Goal: Task Accomplishment & Management: Manage account settings

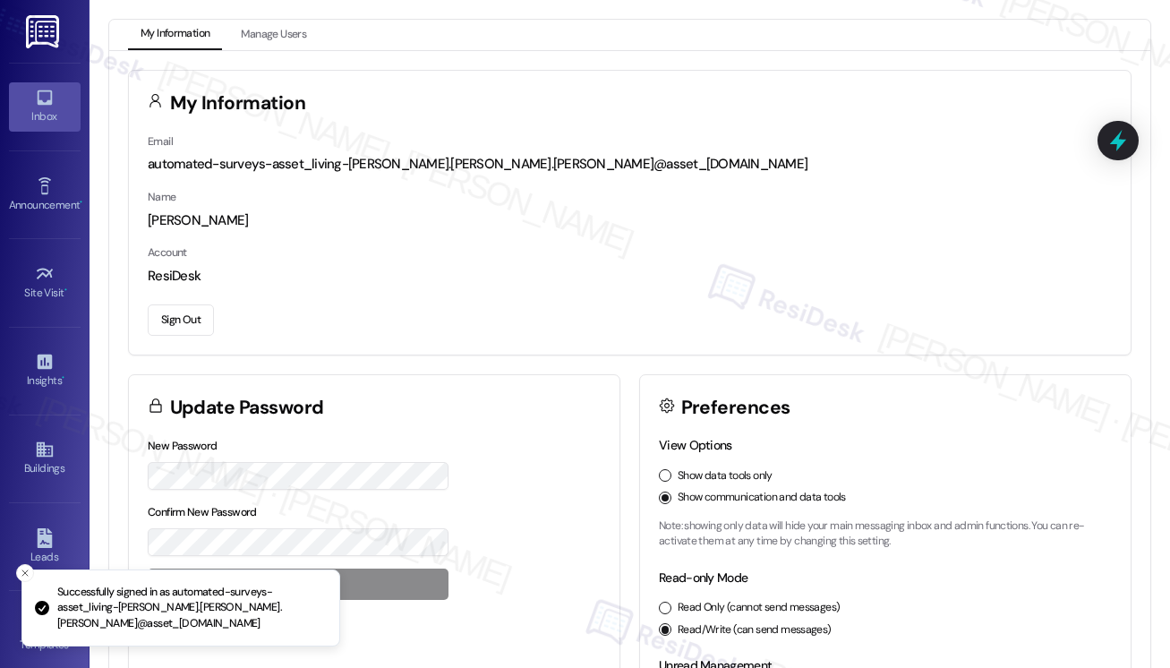
click at [42, 110] on div "Inbox" at bounding box center [45, 116] width 90 height 18
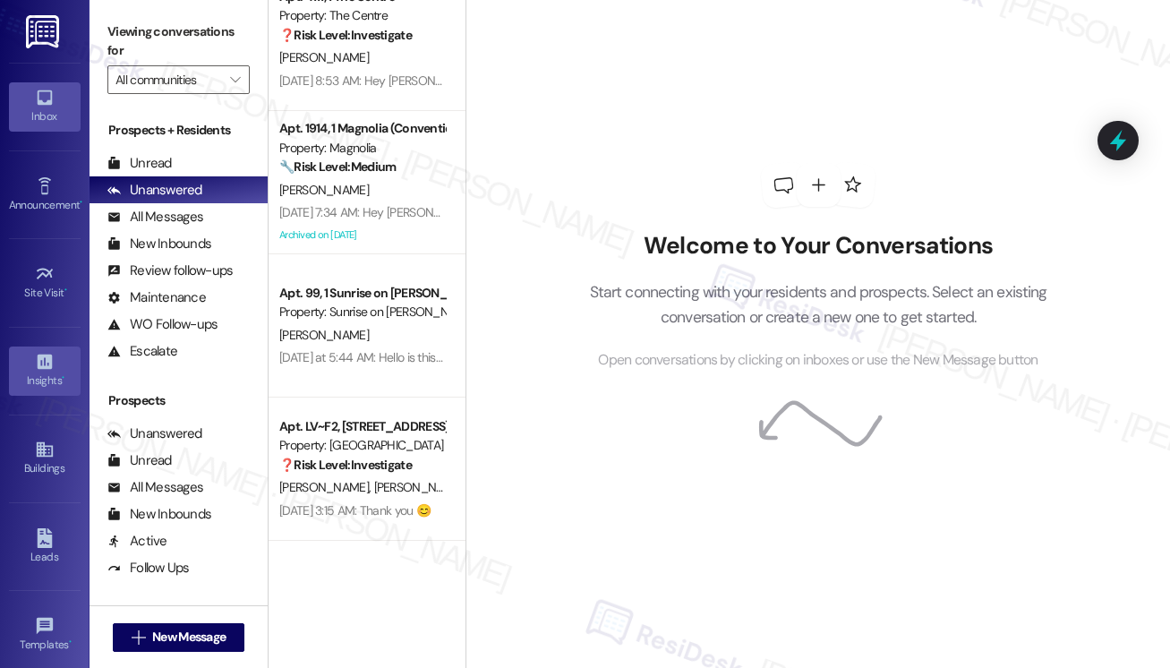
scroll to position [186, 0]
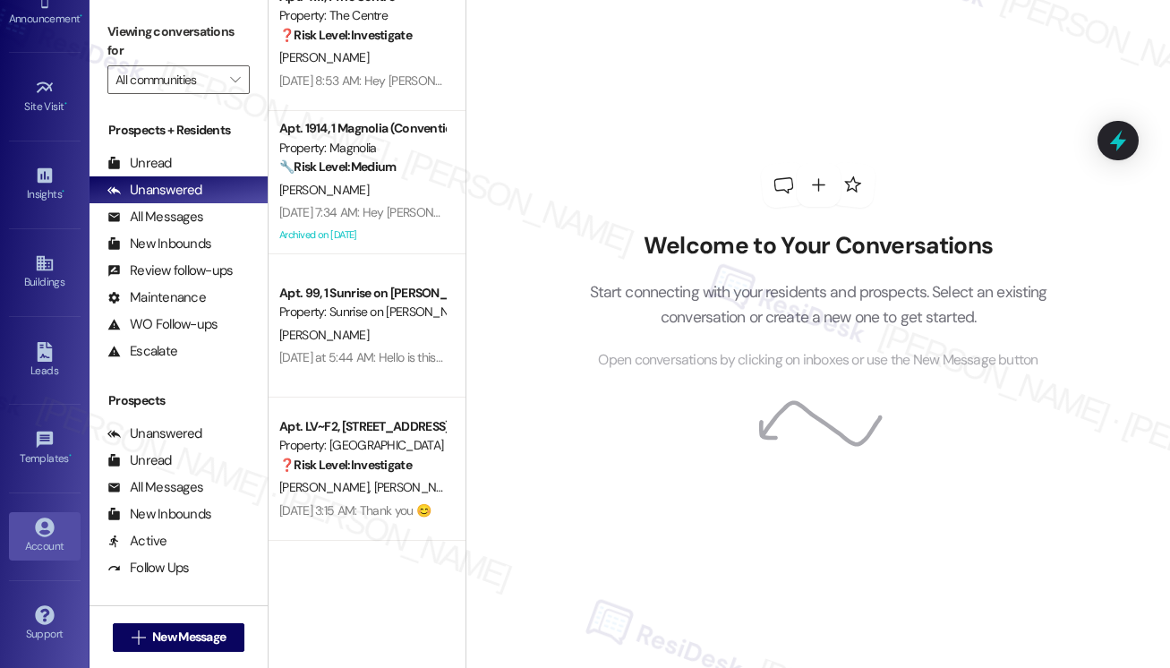
click at [39, 547] on div "Account" at bounding box center [45, 546] width 90 height 18
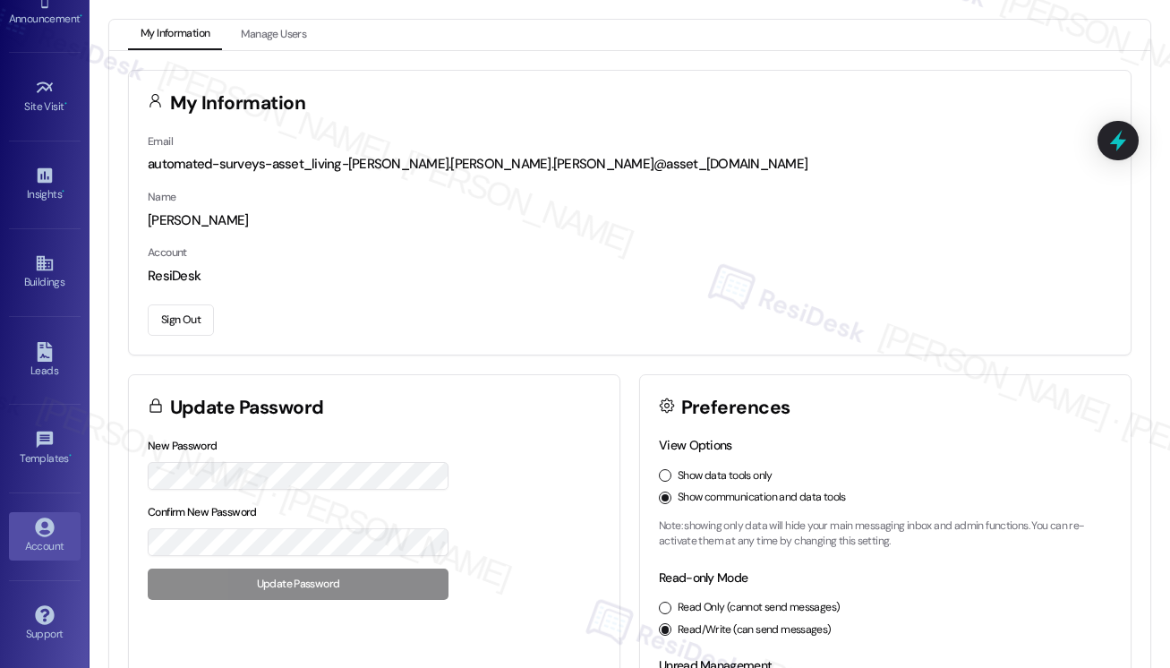
click at [192, 324] on button "Sign Out" at bounding box center [181, 319] width 66 height 31
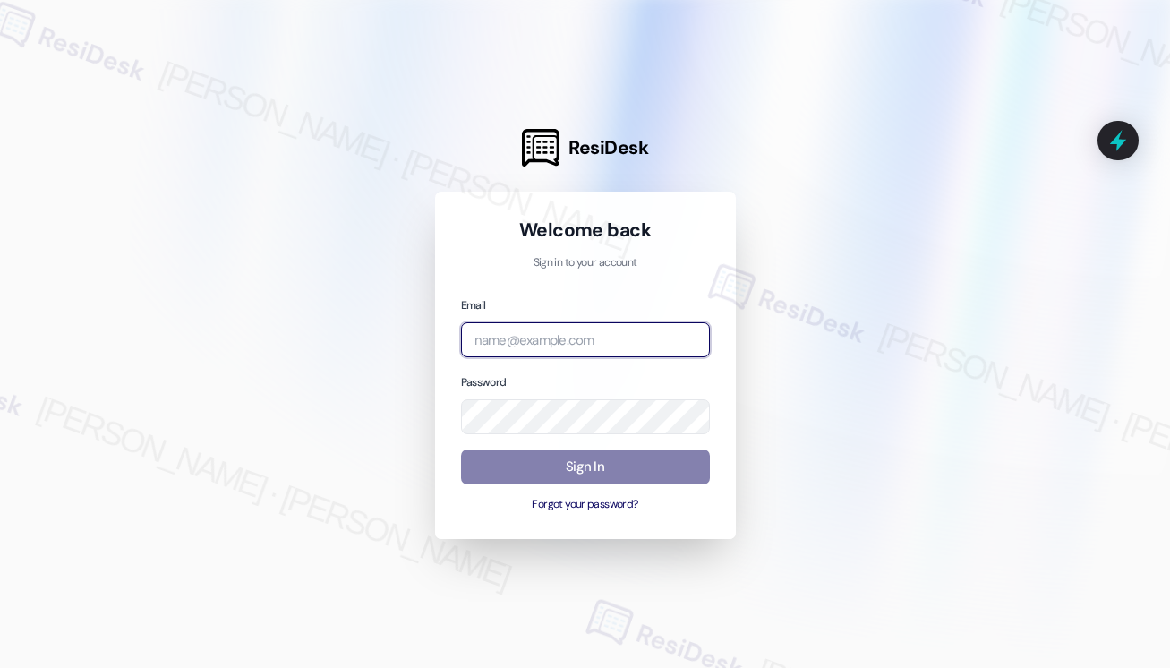
click at [541, 346] on input "email" at bounding box center [585, 339] width 249 height 35
type input "automated-surveys-american_landmark-[PERSON_NAME].[PERSON_NAME].[PERSON_NAME]@a…"
